Goal: Task Accomplishment & Management: Use online tool/utility

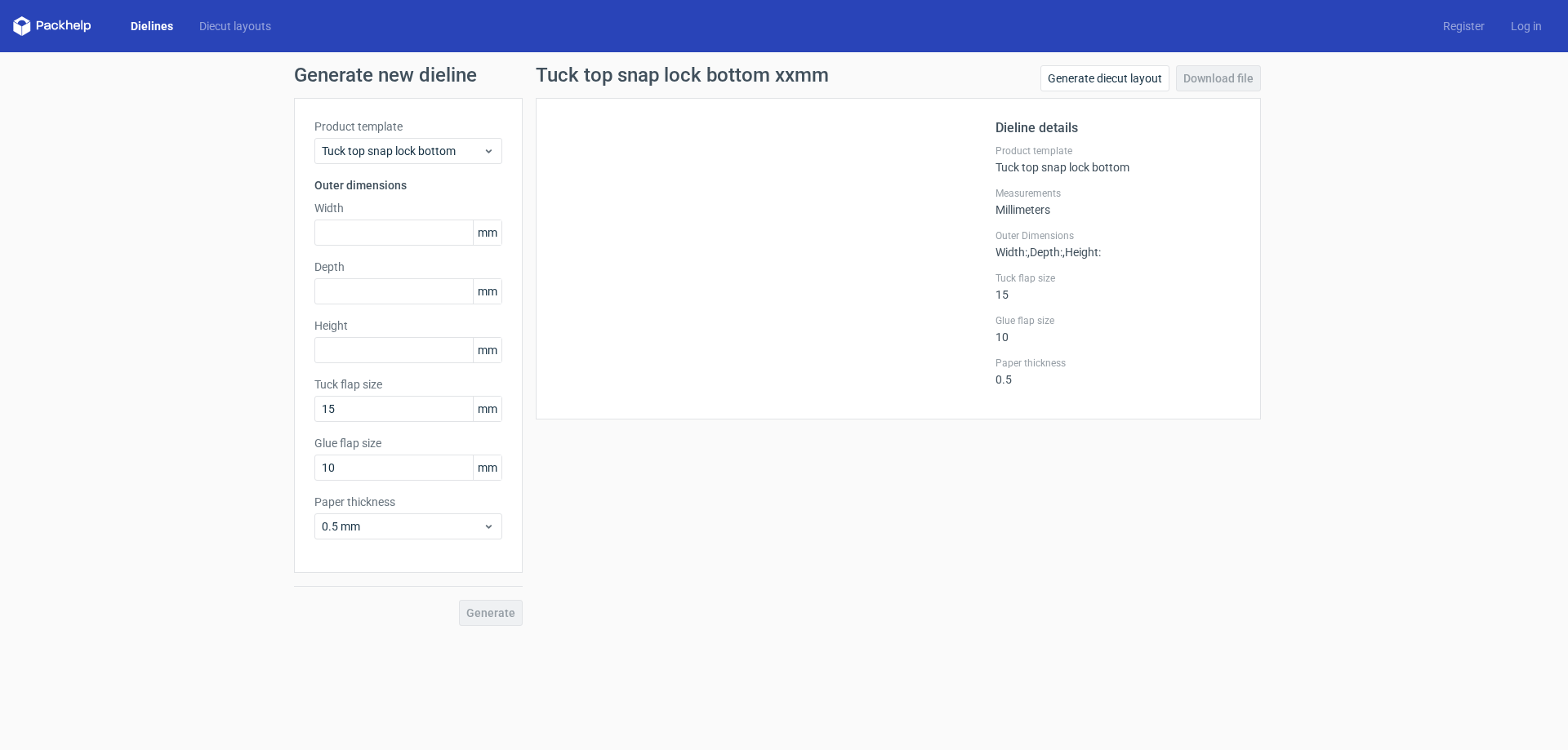
click at [398, 217] on div "Width mm" at bounding box center [408, 223] width 188 height 46
click at [402, 227] on input "text" at bounding box center [408, 232] width 188 height 26
click at [151, 16] on div "Dielines Diecut layouts" at bounding box center [149, 26] width 271 height 19
click at [151, 20] on link "Dielines" at bounding box center [152, 26] width 69 height 16
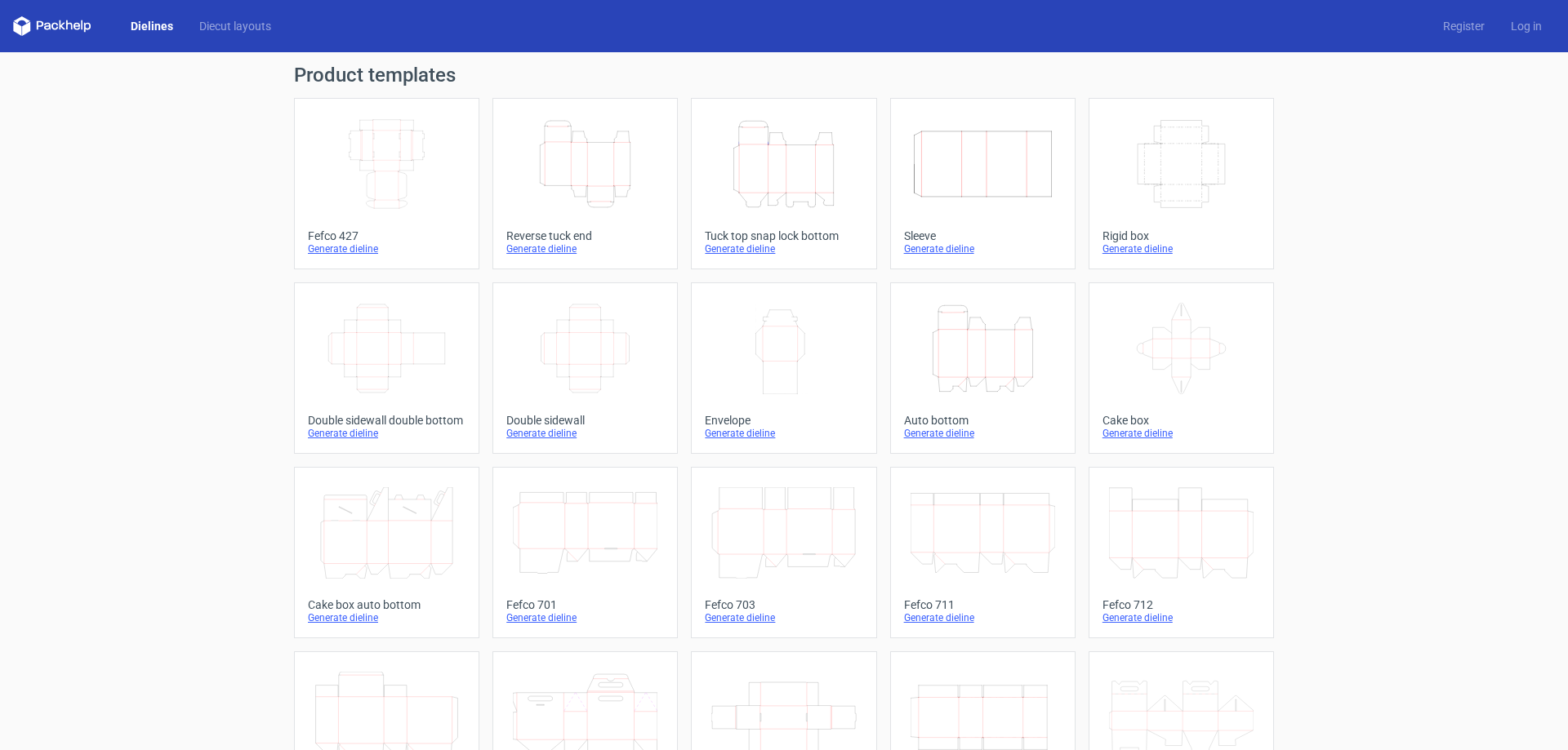
click at [347, 151] on icon "Width Depth Height" at bounding box center [386, 164] width 145 height 91
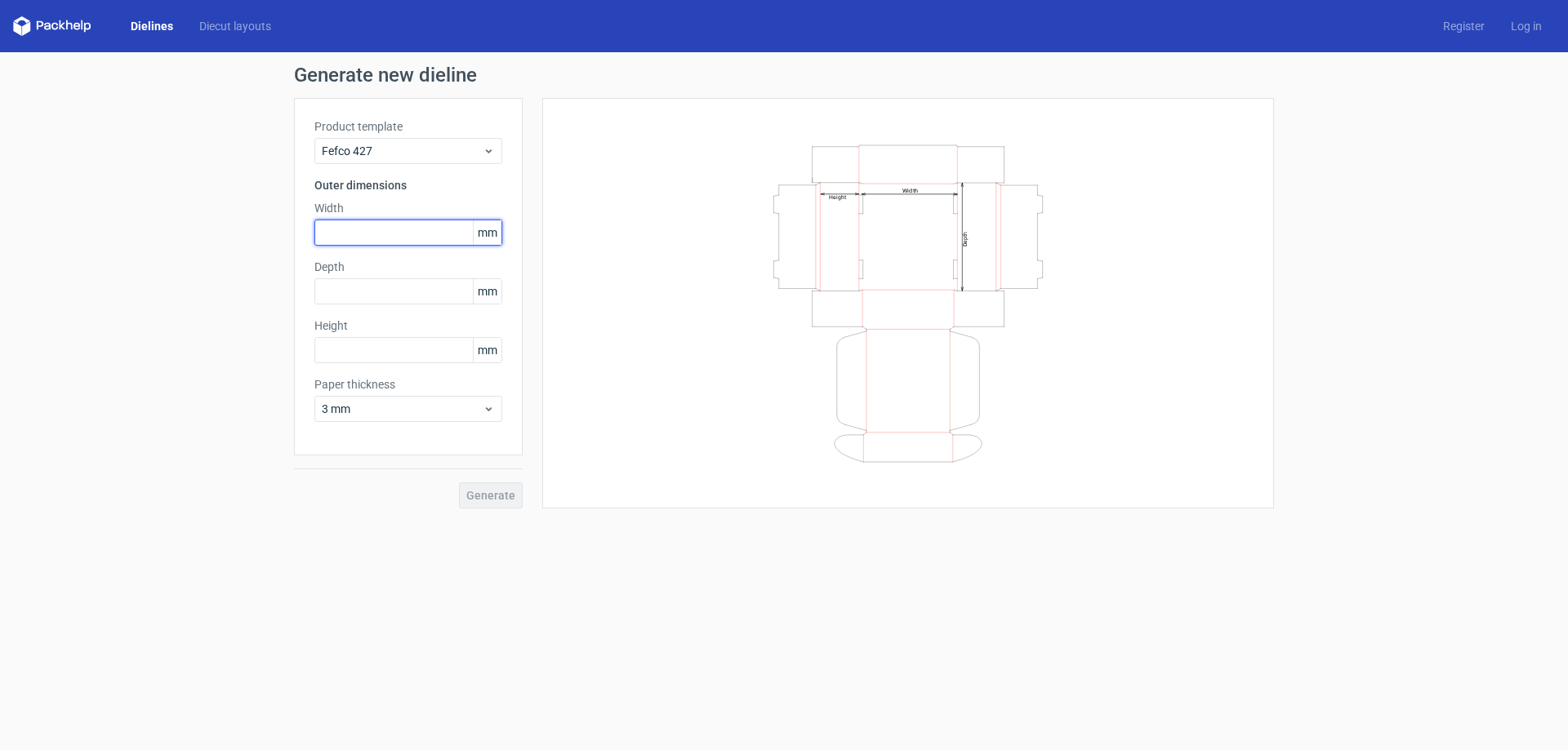
click at [389, 240] on input "text" at bounding box center [408, 232] width 188 height 26
type input "70"
type input "110"
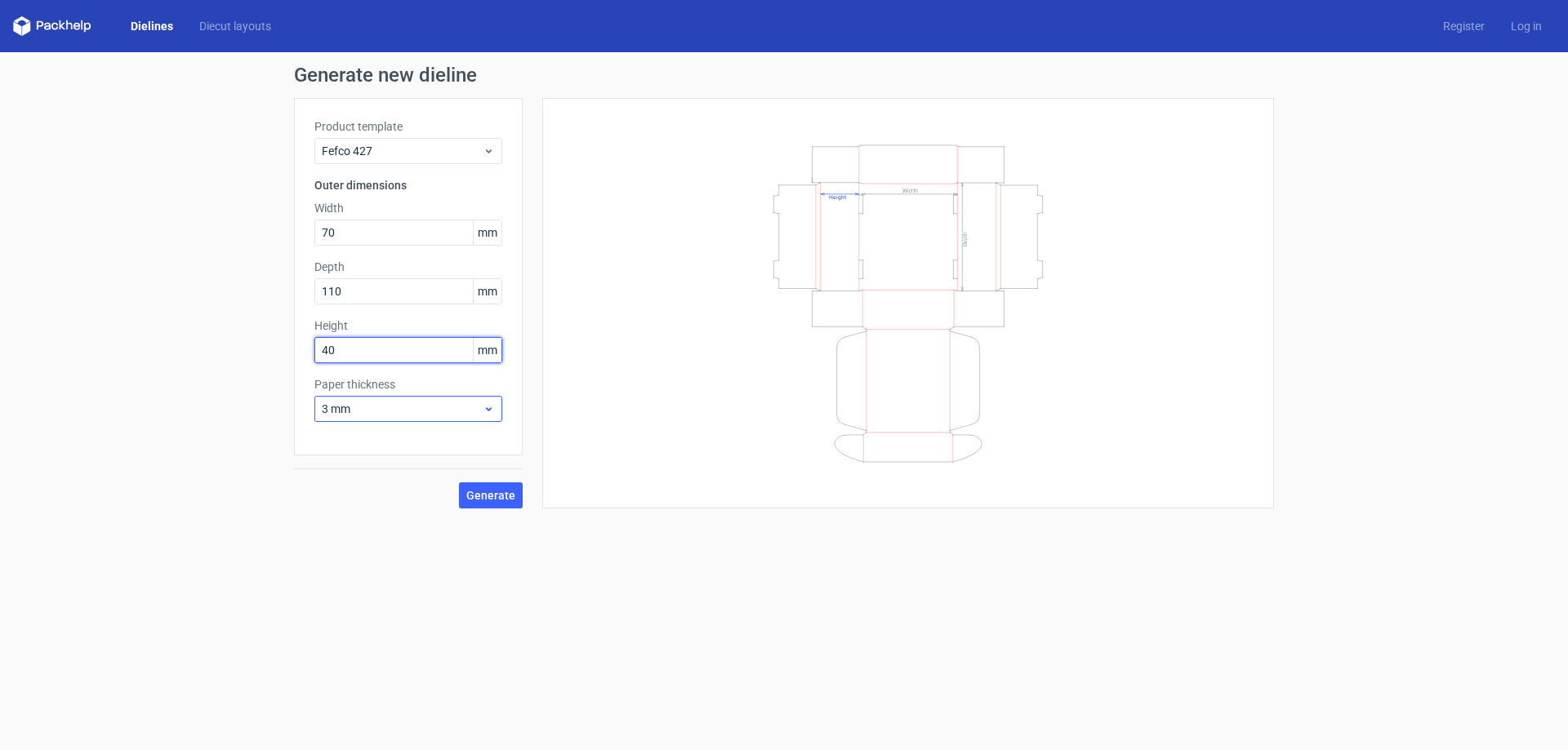
type input "40"
click at [347, 411] on span "3 mm" at bounding box center [403, 408] width 161 height 16
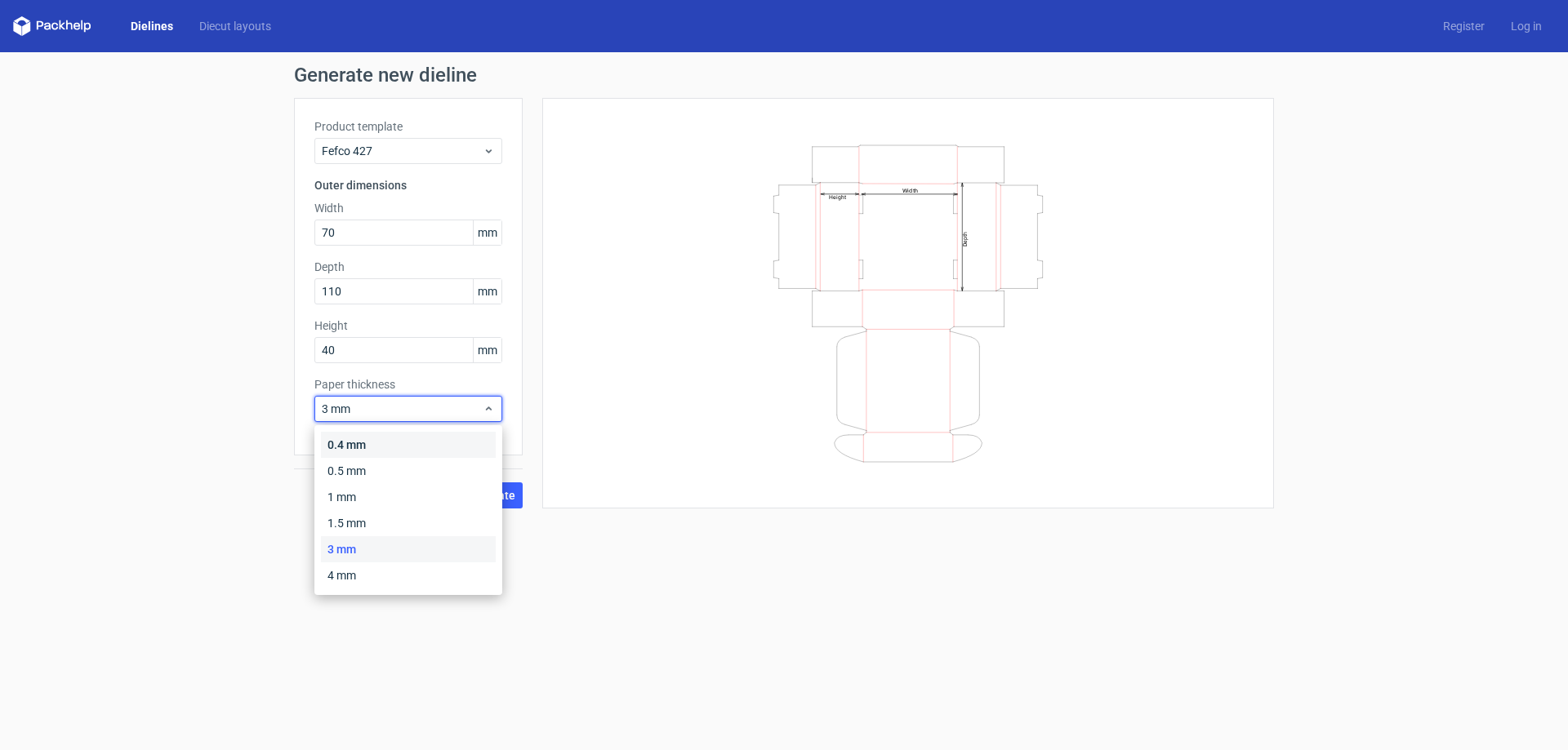
click at [380, 454] on div "0.4 mm" at bounding box center [408, 444] width 174 height 26
click at [400, 411] on span "0.4 mm" at bounding box center [403, 408] width 161 height 16
click at [395, 464] on div "0.5 mm" at bounding box center [408, 470] width 174 height 26
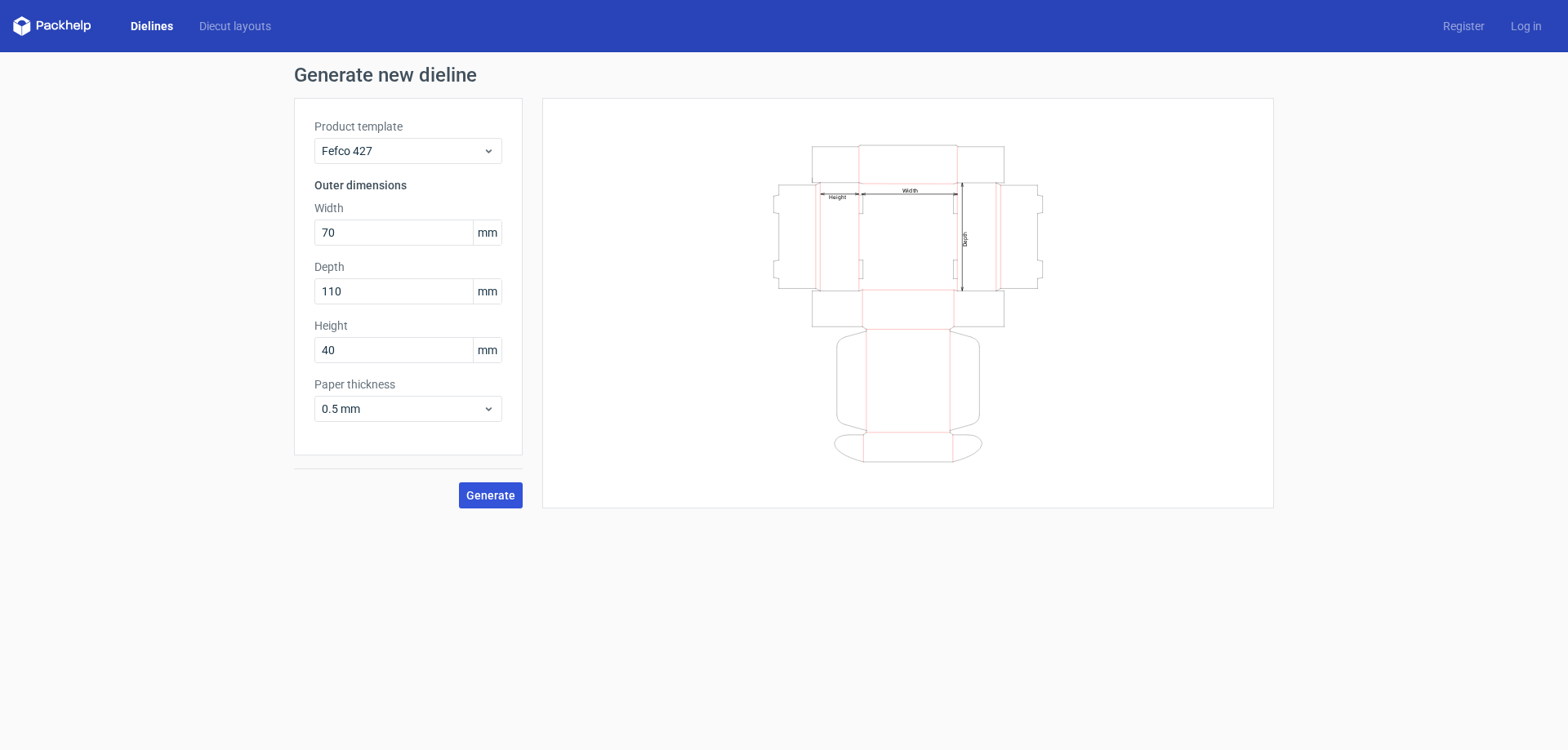
click at [475, 489] on span "Generate" at bounding box center [491, 495] width 49 height 11
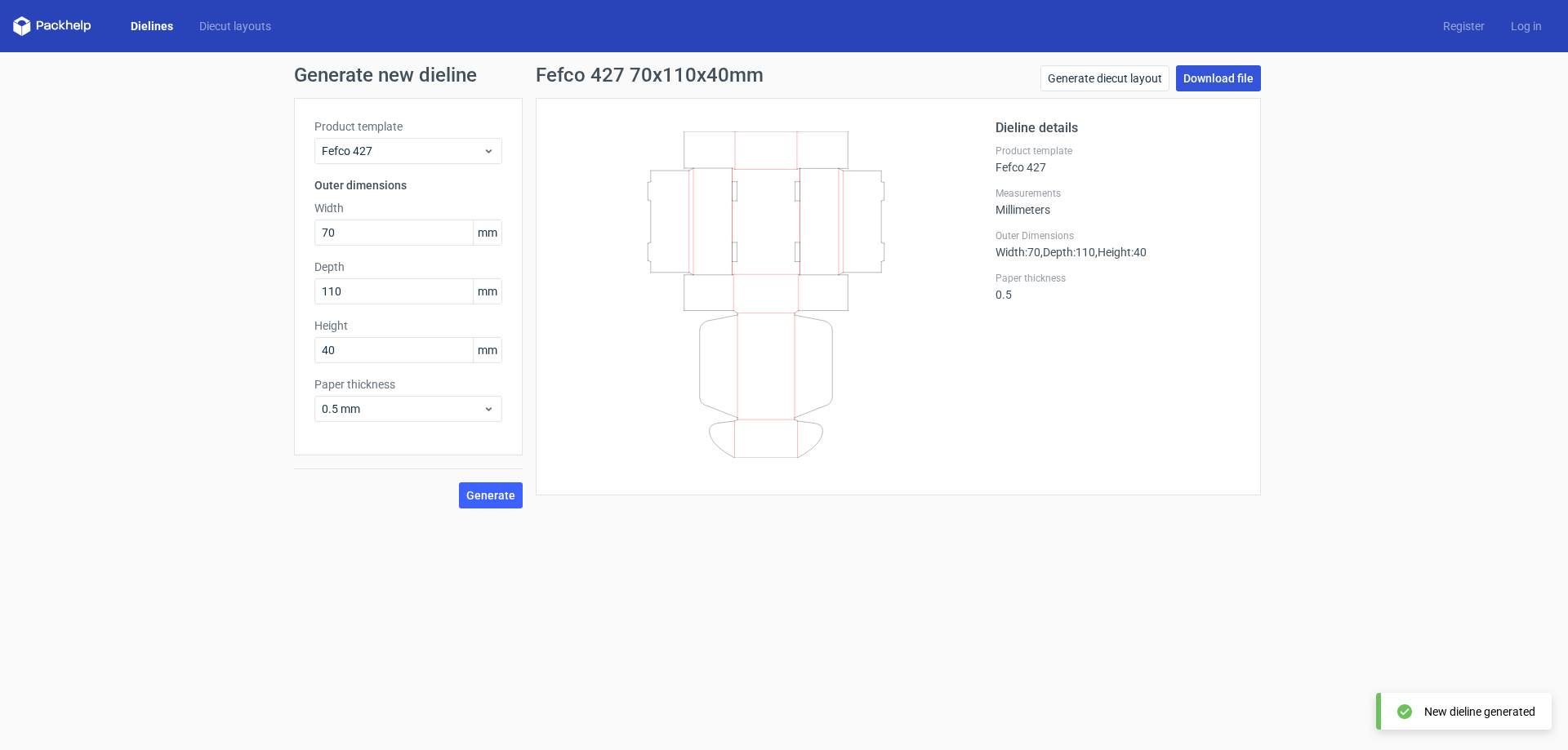
click at [1221, 75] on link "Download file" at bounding box center [1218, 78] width 85 height 26
